Goal: Task Accomplishment & Management: Manage account settings

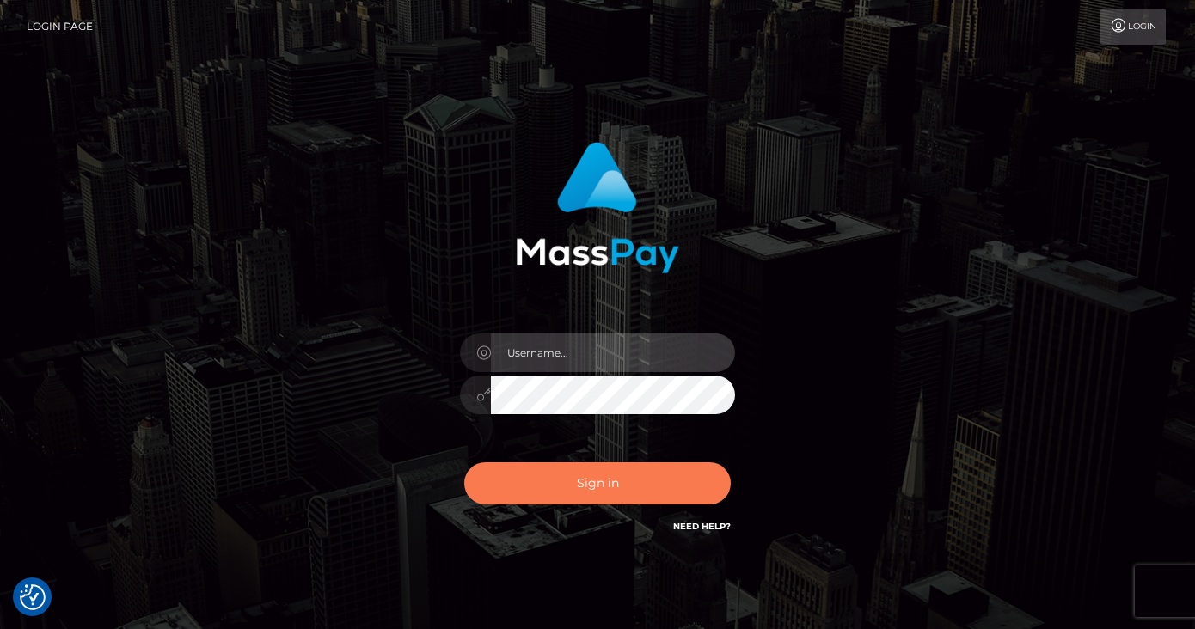
type input "duncan logie"
click at [574, 478] on button "Sign in" at bounding box center [597, 483] width 266 height 42
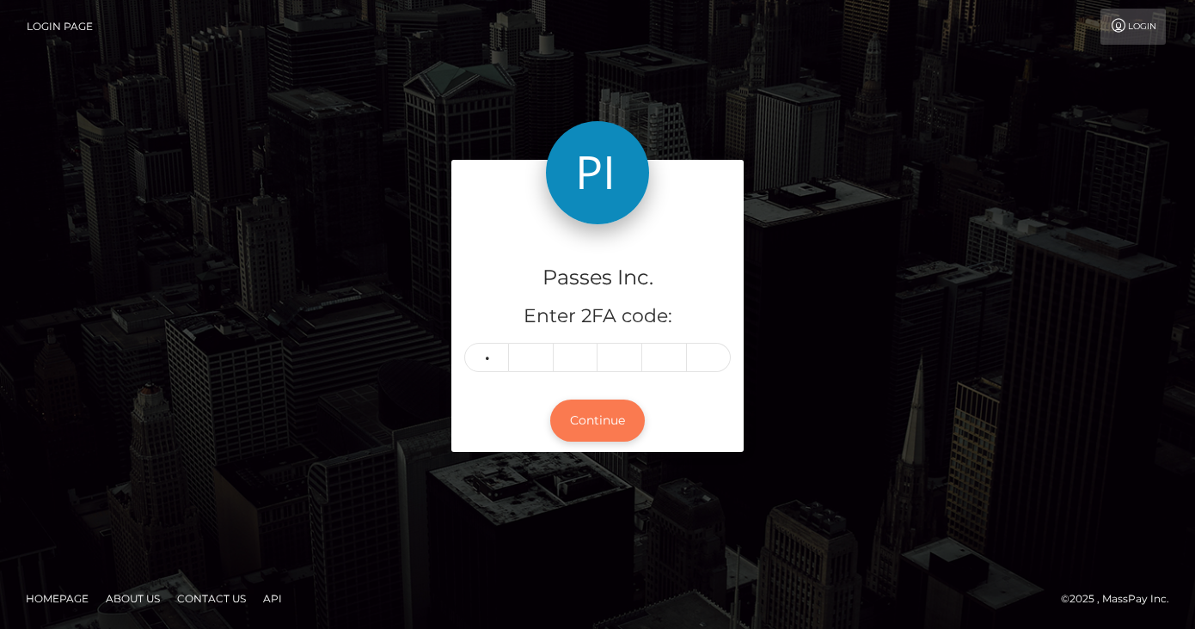
type input "2"
type input "1"
type input "4"
type input "7"
type input "3"
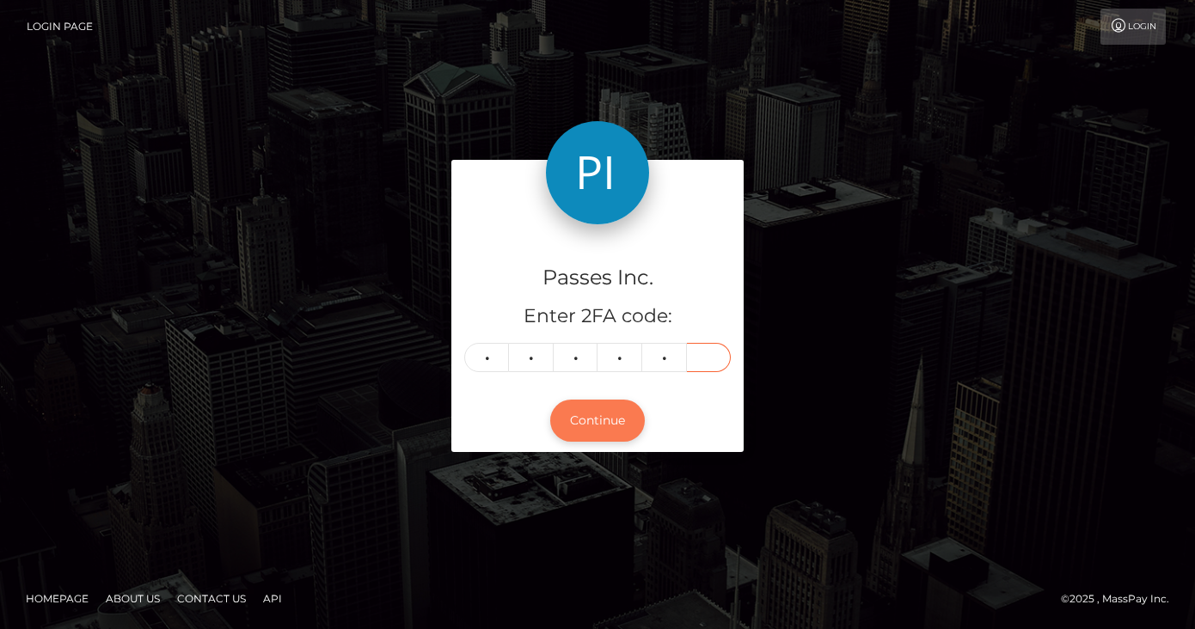
type input "4"
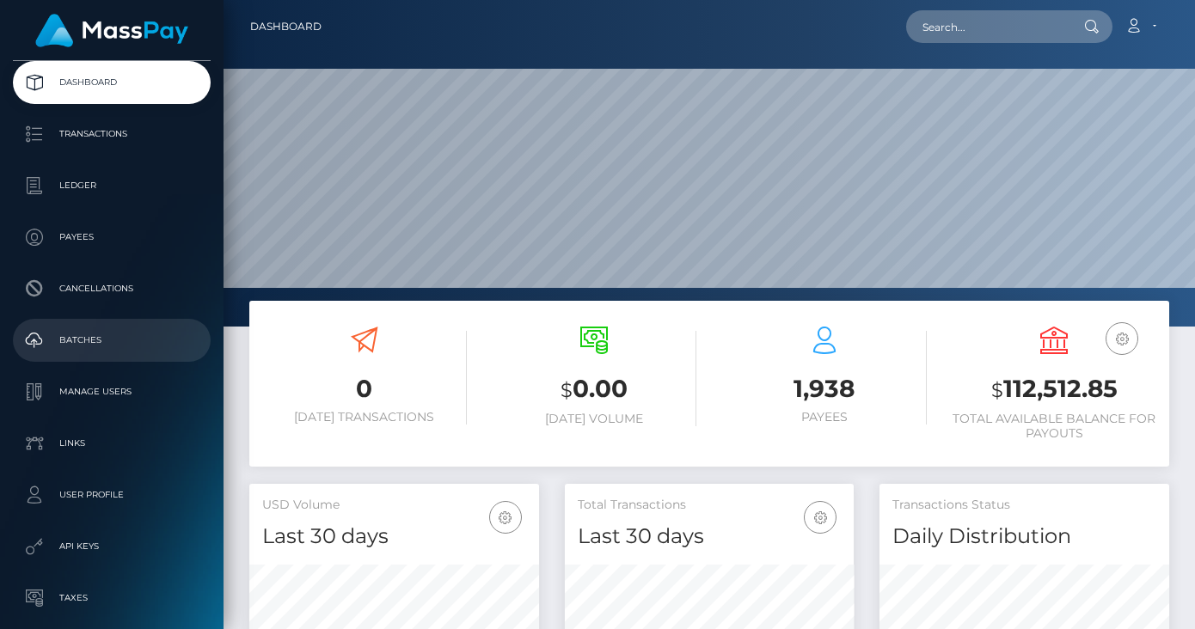
scroll to position [98, 0]
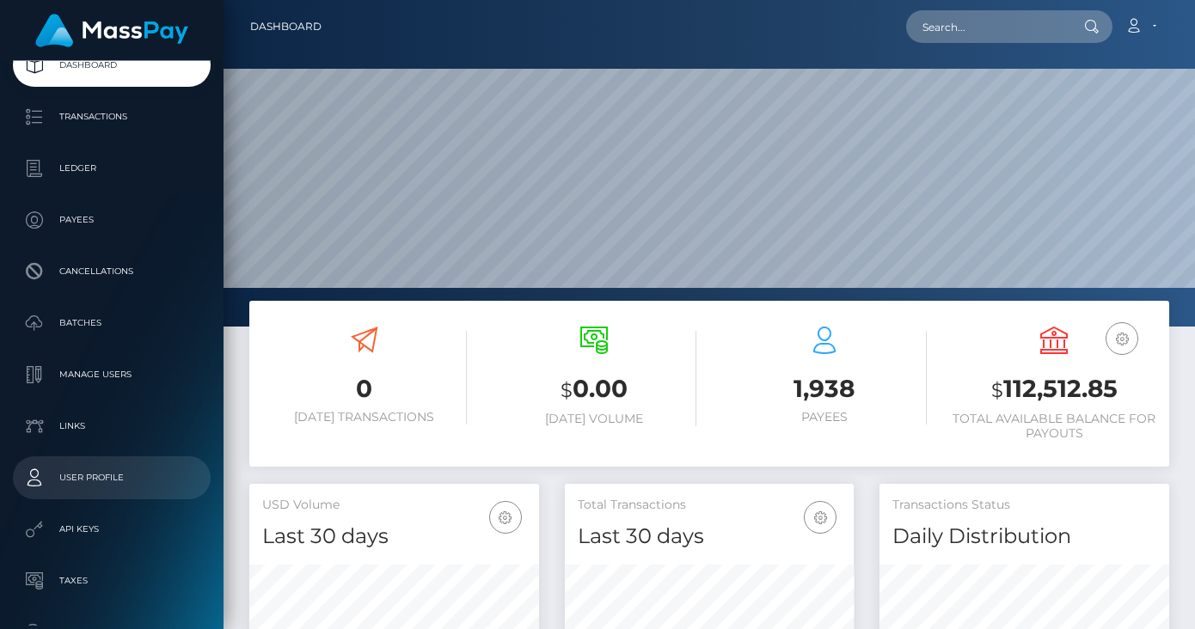
click at [107, 471] on p "User Profile" at bounding box center [112, 478] width 184 height 26
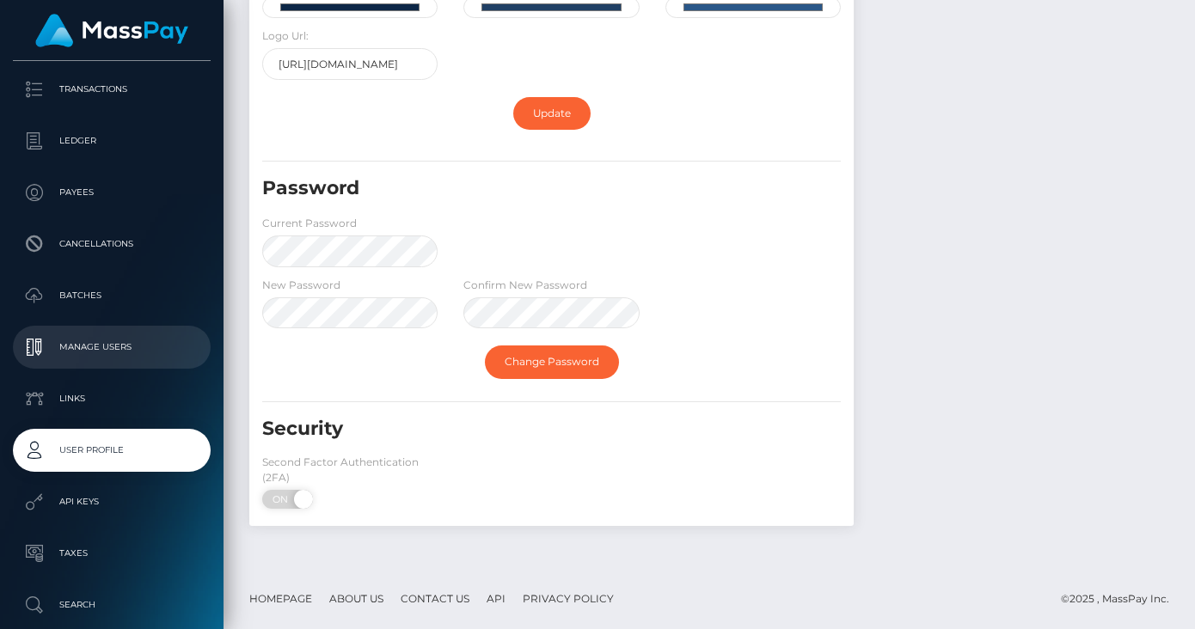
scroll to position [126, 0]
click at [120, 343] on p "Manage Users" at bounding box center [112, 347] width 184 height 26
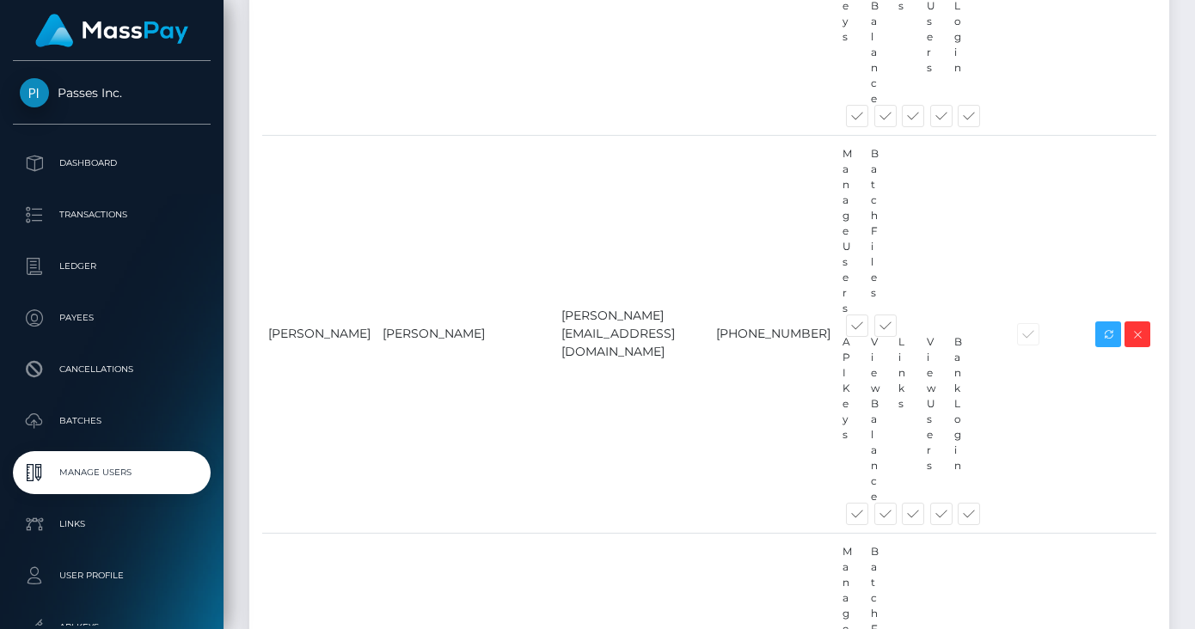
scroll to position [1303, 0]
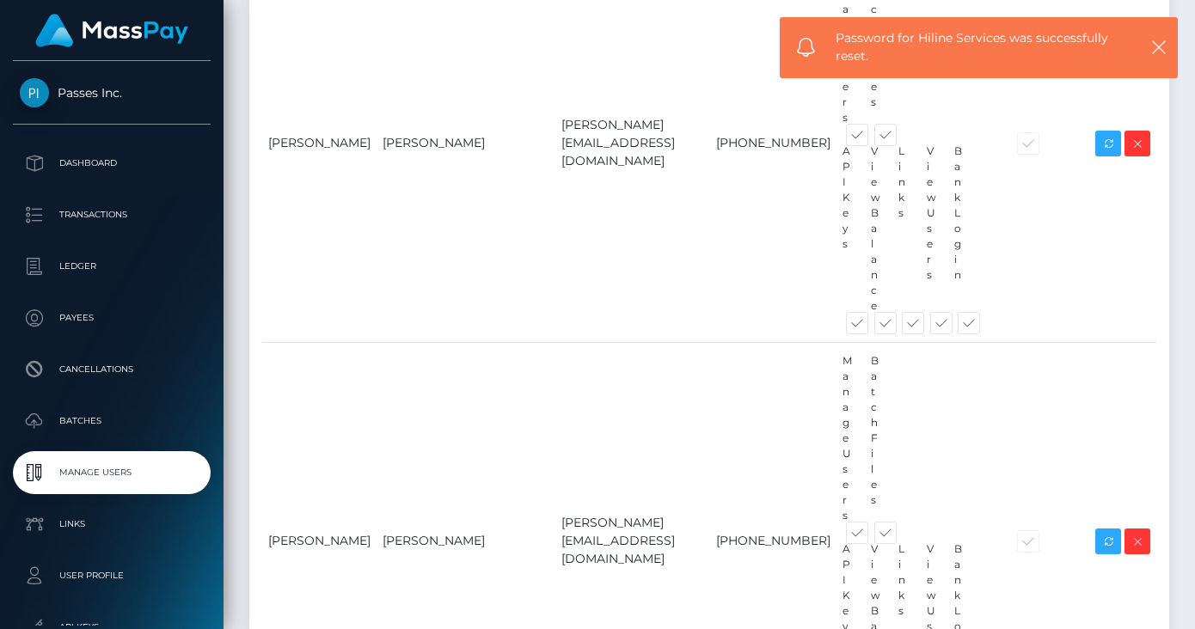
scroll to position [1303, 0]
